Goal: Task Accomplishment & Management: Manage account settings

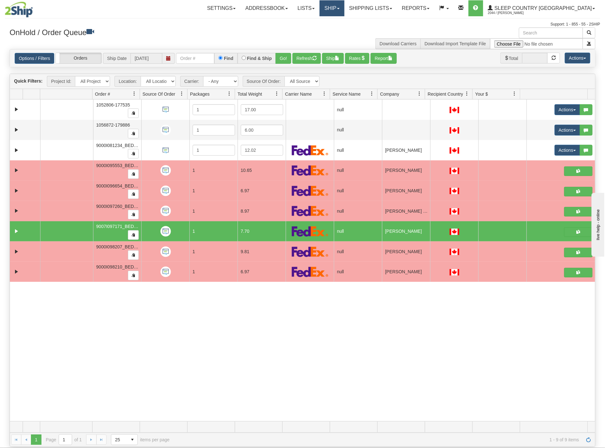
click at [344, 7] on link "Ship" at bounding box center [331, 8] width 25 height 16
click at [394, 4] on link "Shipping lists" at bounding box center [370, 8] width 53 height 16
click at [378, 20] on span "Current Shipments" at bounding box center [359, 22] width 37 height 5
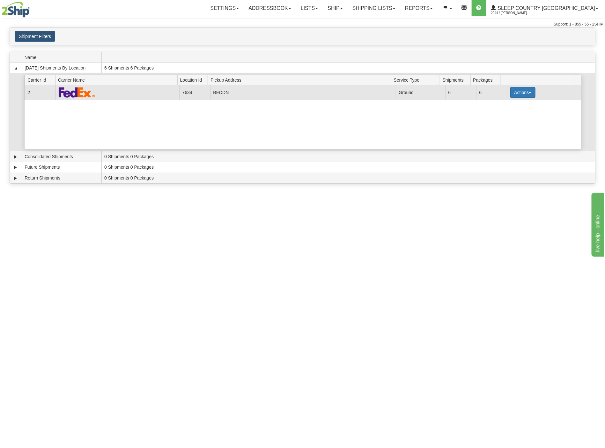
click at [526, 95] on button "Actions" at bounding box center [522, 92] width 25 height 11
click at [509, 124] on link "Pickup" at bounding box center [509, 121] width 51 height 8
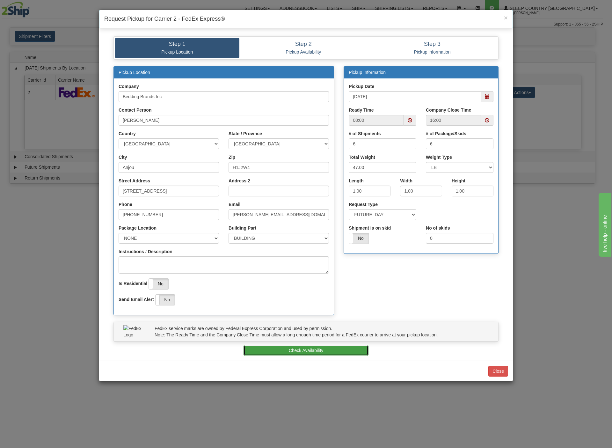
click at [317, 350] on button "Check Availability" at bounding box center [306, 350] width 125 height 11
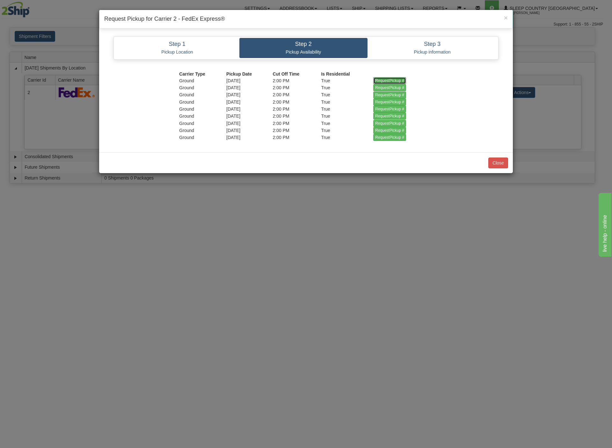
click at [385, 78] on input "RequestPickup #" at bounding box center [389, 80] width 33 height 7
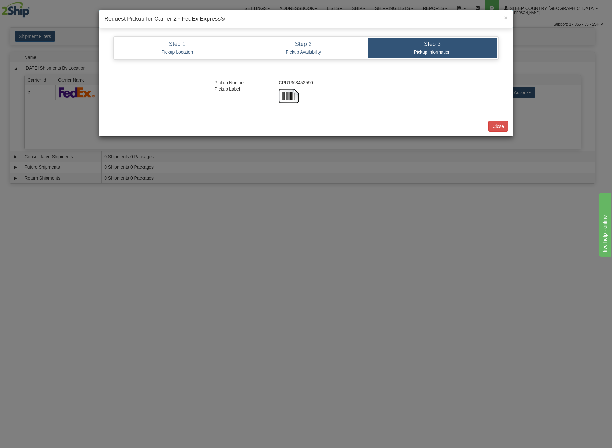
copy div "CPU1363452590"
drag, startPoint x: 298, startPoint y: 79, endPoint x: 278, endPoint y: 82, distance: 20.4
click at [278, 82] on div "CPU1363452590" at bounding box center [338, 82] width 128 height 6
click at [491, 130] on button "Close" at bounding box center [498, 126] width 20 height 11
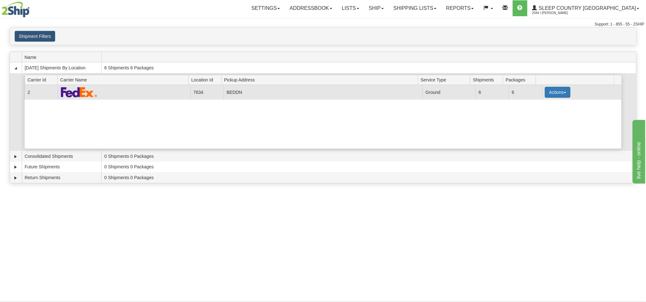
click at [551, 95] on button "Actions" at bounding box center [557, 92] width 25 height 11
click at [536, 106] on span "Details" at bounding box center [533, 104] width 17 height 4
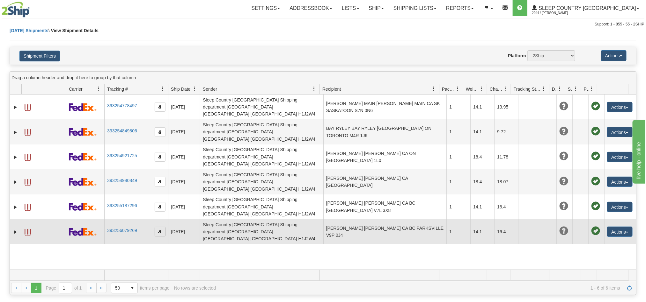
click at [160, 230] on span "button" at bounding box center [160, 232] width 4 height 4
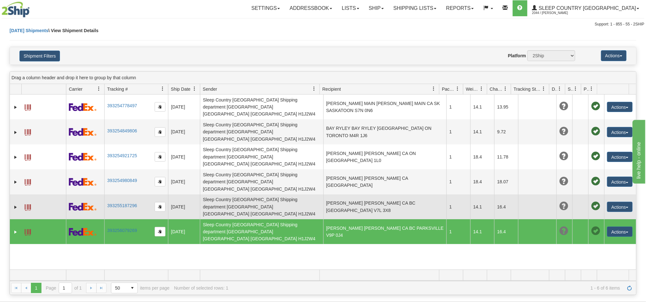
click at [151, 195] on td "393255187296" at bounding box center [136, 207] width 64 height 25
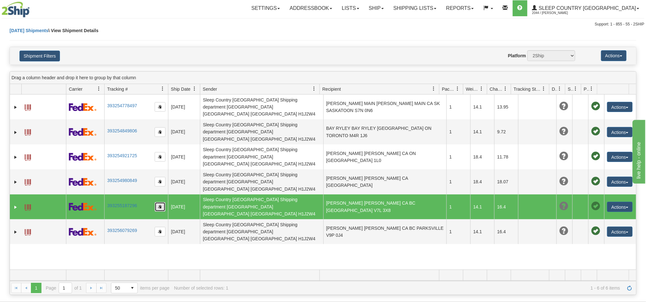
click at [157, 202] on button "button" at bounding box center [160, 207] width 11 height 10
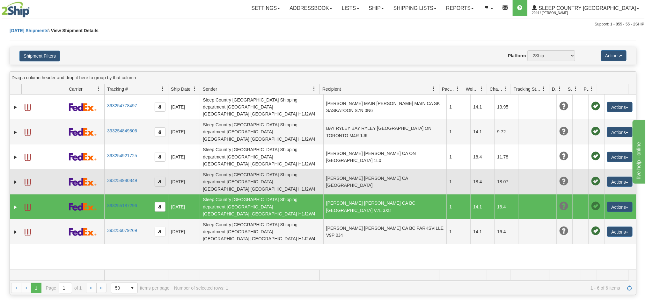
click at [160, 180] on span "button" at bounding box center [160, 182] width 4 height 4
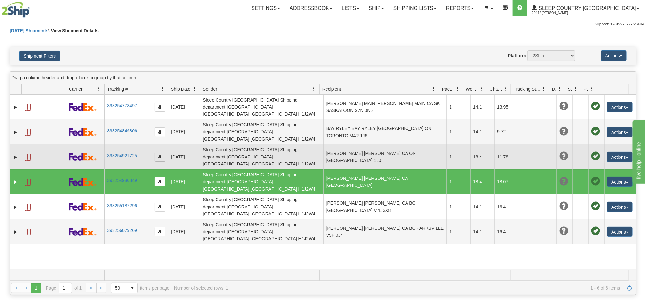
click at [159, 155] on span "button" at bounding box center [160, 157] width 4 height 4
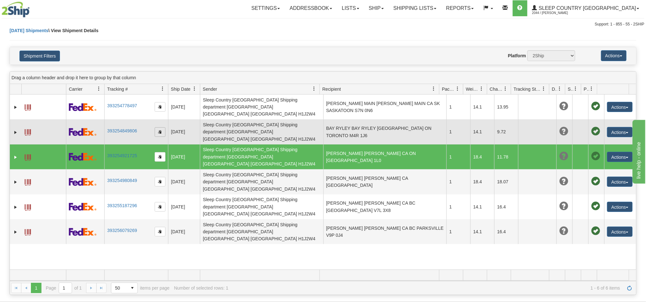
click at [159, 130] on span "button" at bounding box center [160, 132] width 4 height 4
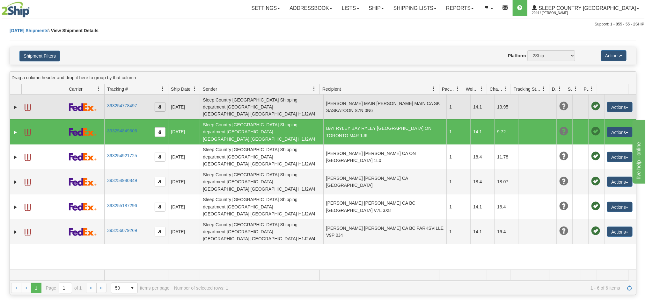
click at [159, 106] on span "button" at bounding box center [160, 107] width 4 height 4
